Goal: Navigation & Orientation: Go to known website

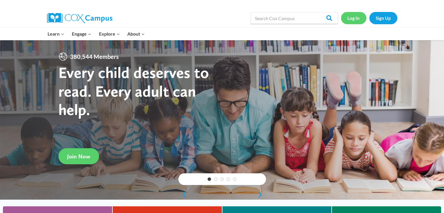
click at [353, 20] on link "Log In" at bounding box center [353, 18] width 25 height 12
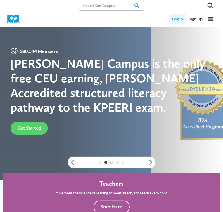
click at [174, 22] on link "Log In" at bounding box center [177, 19] width 16 height 10
